Goal: Task Accomplishment & Management: Complete application form

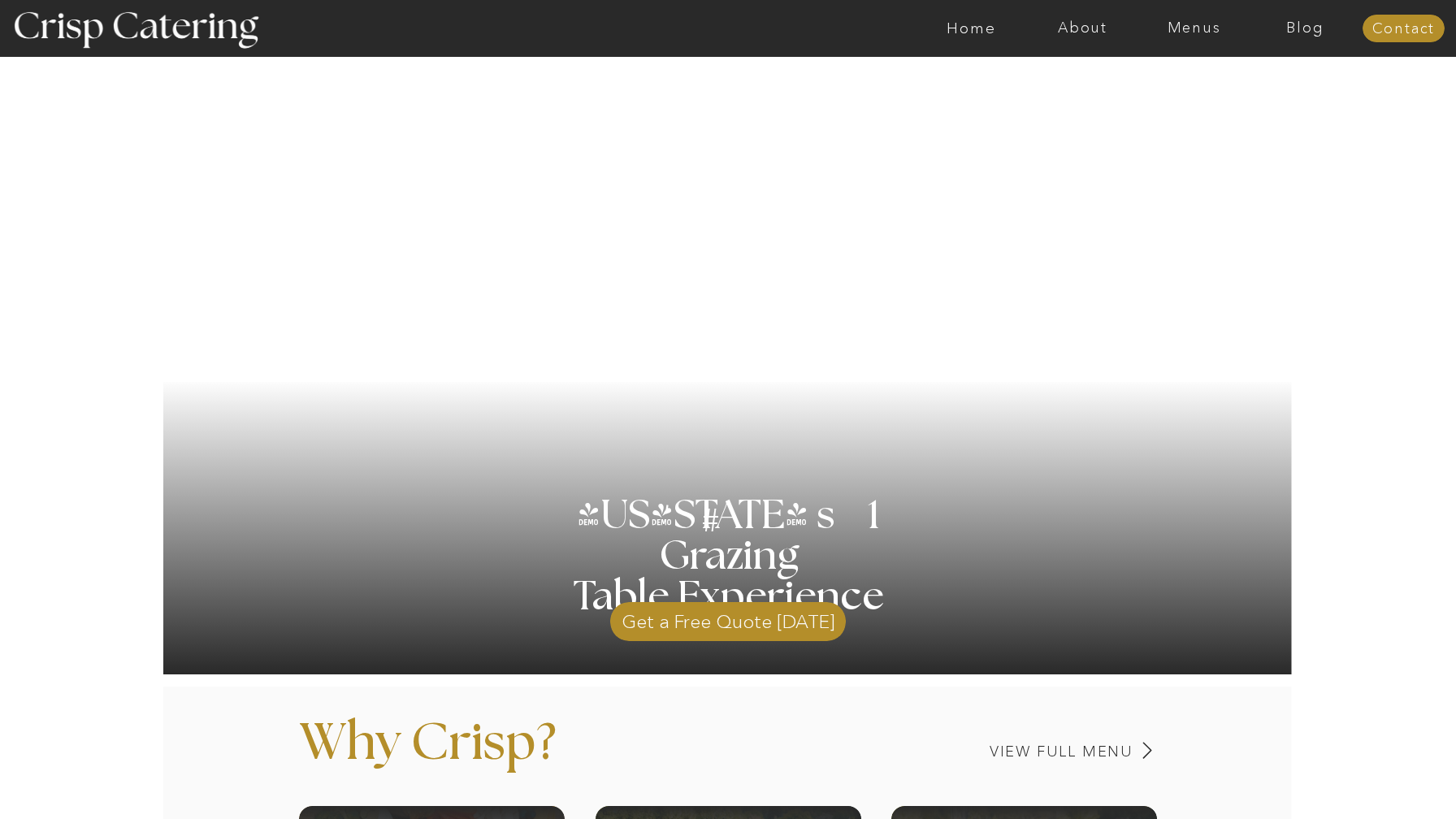
scroll to position [283, 0]
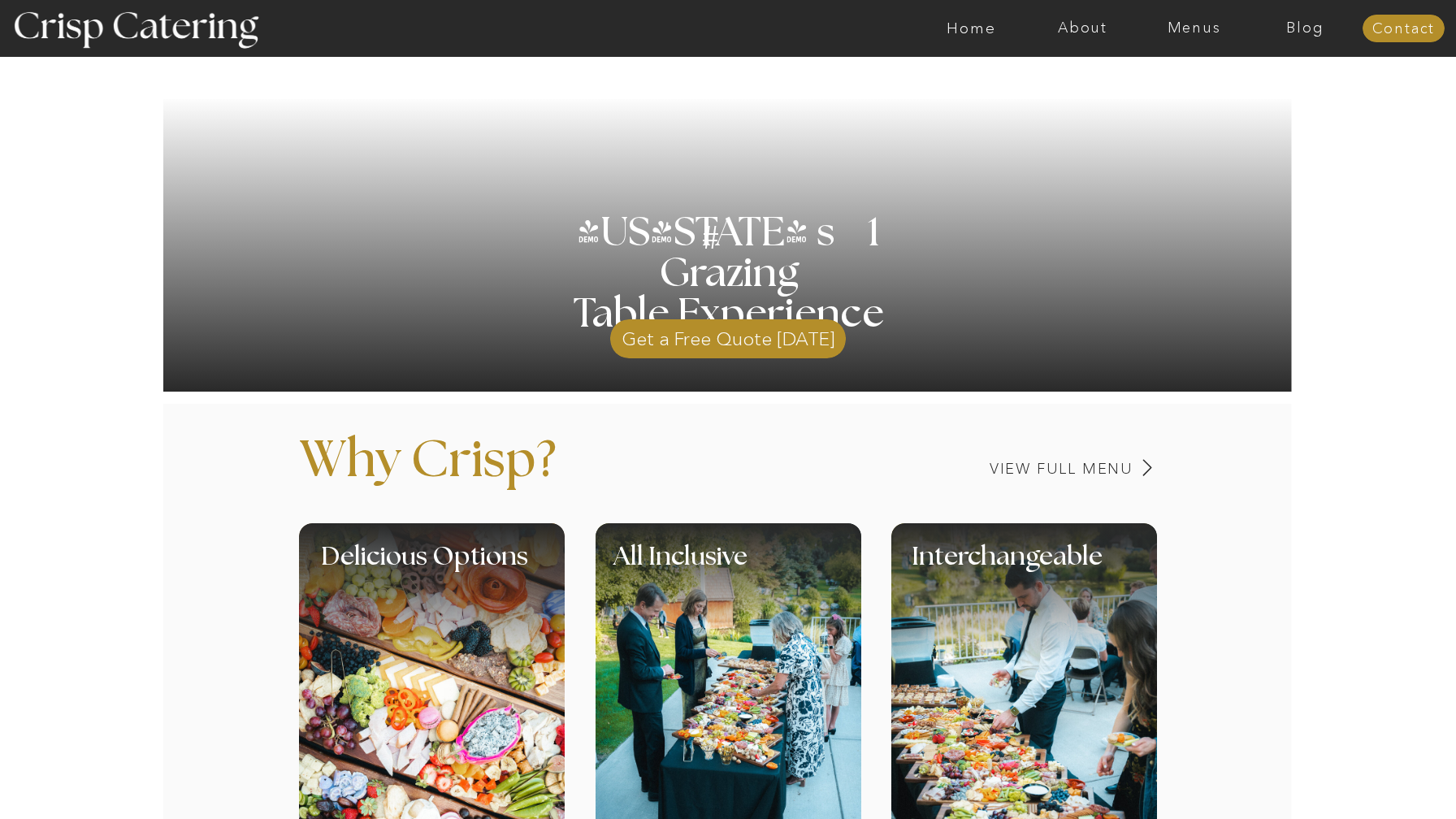
click at [670, 348] on p "Get a Free Quote [DATE]" at bounding box center [728, 334] width 235 height 47
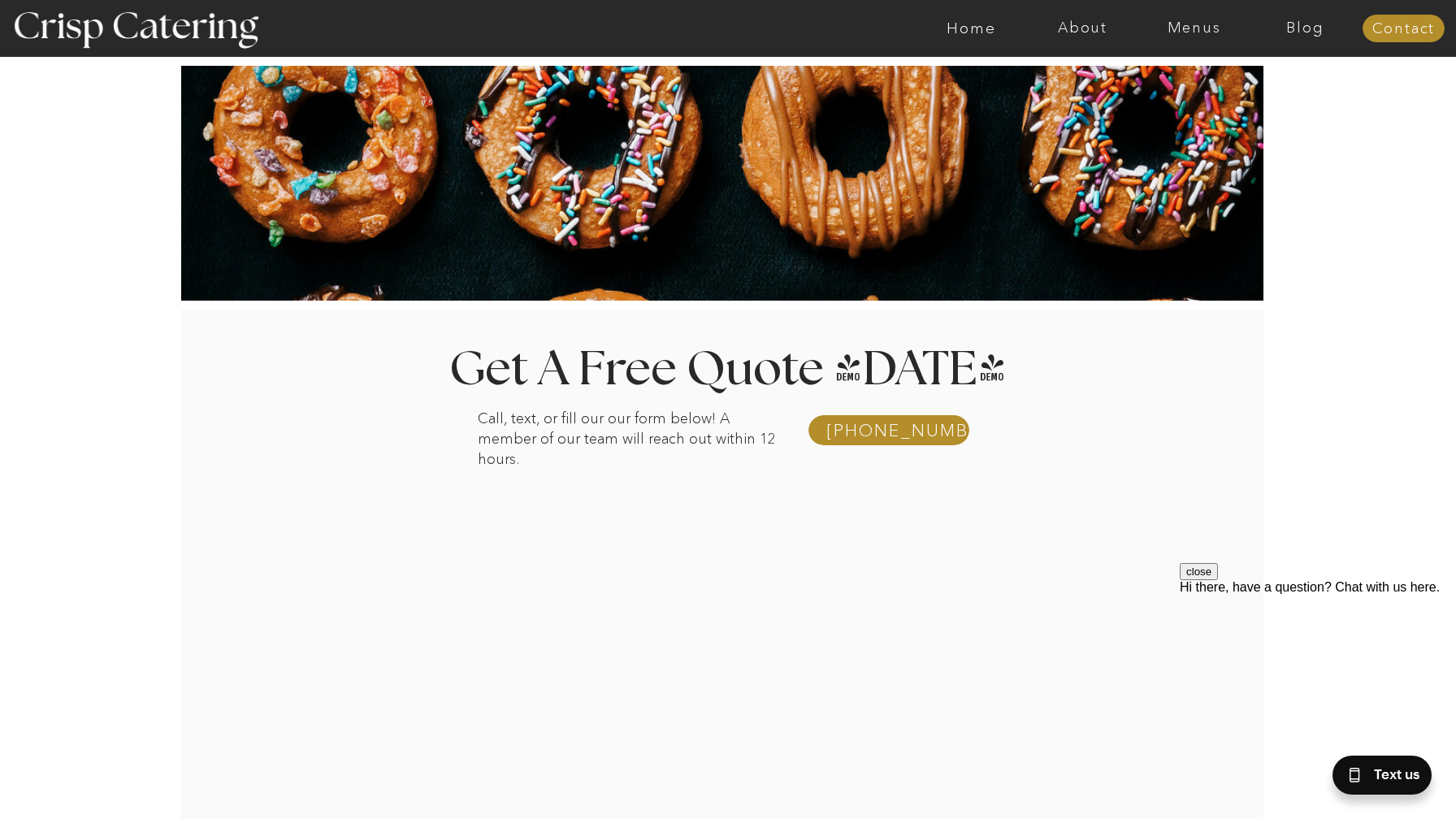
click at [1115, 561] on div at bounding box center [735, 603] width 1207 height 585
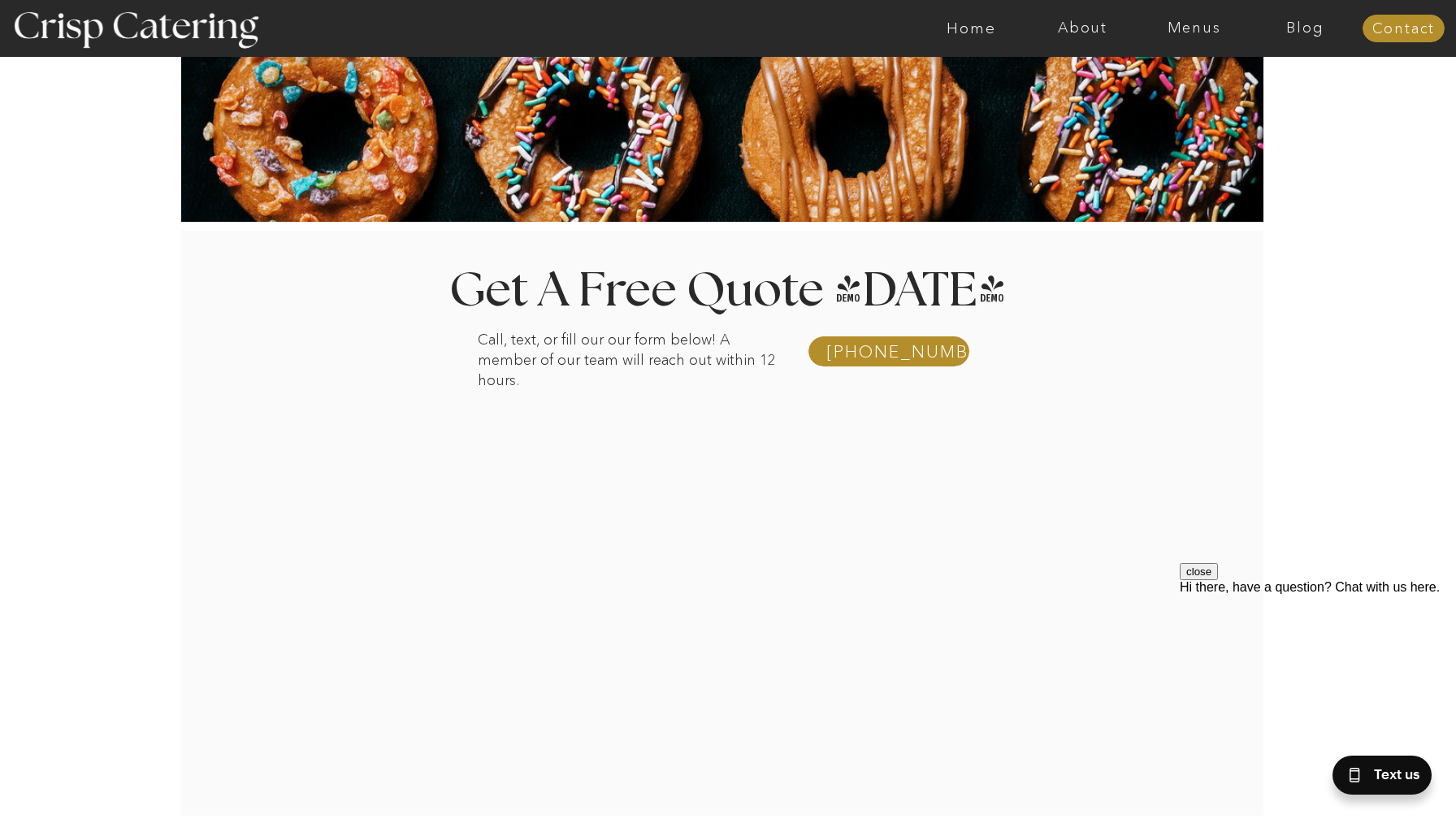
scroll to position [179, 0]
